Goal: Information Seeking & Learning: Check status

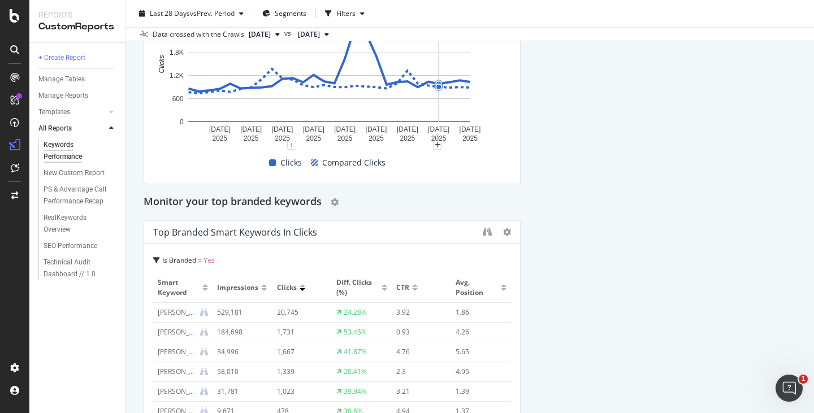
scroll to position [3144, 0]
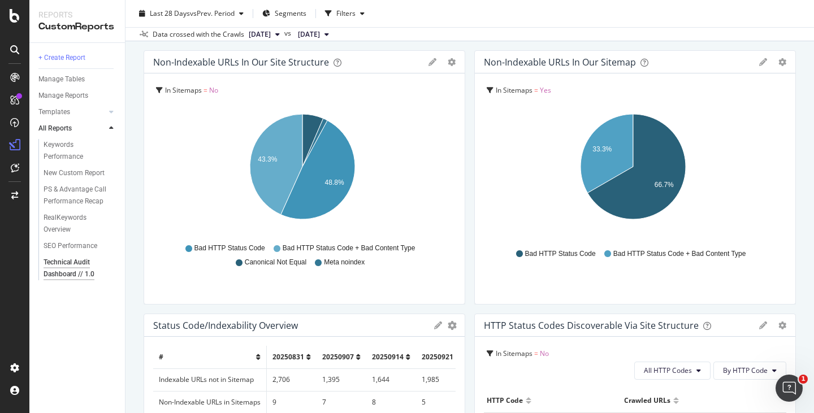
scroll to position [6, 0]
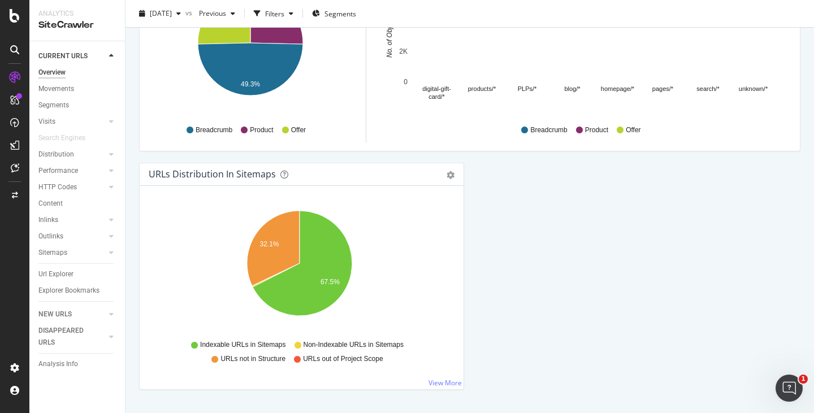
scroll to position [1227, 0]
